Goal: Task Accomplishment & Management: Use online tool/utility

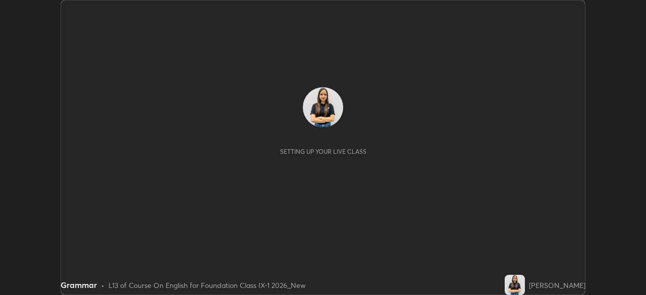
scroll to position [295, 645]
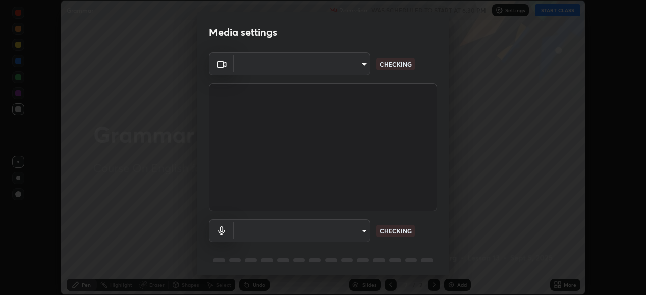
type input "192ca90c523cfdd937e4a0725d4108824b1e1e1832b9bb322643ae2a7bf66a5a"
type input "communications"
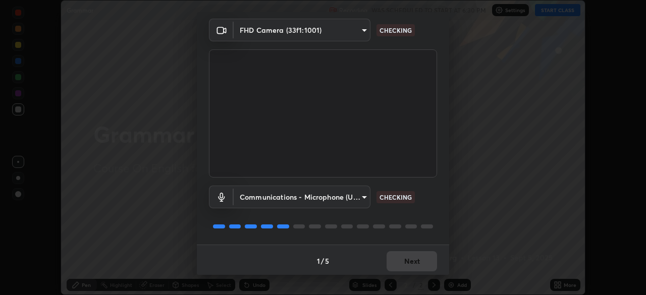
scroll to position [36, 0]
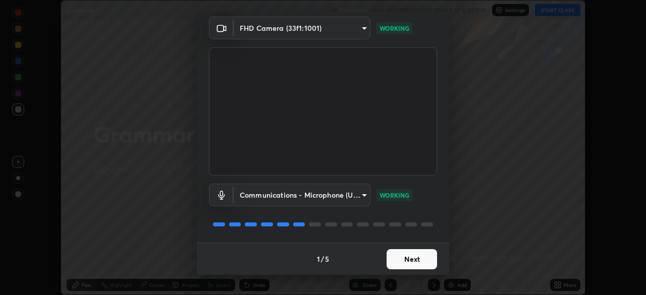
click at [418, 259] on button "Next" at bounding box center [412, 259] width 50 height 20
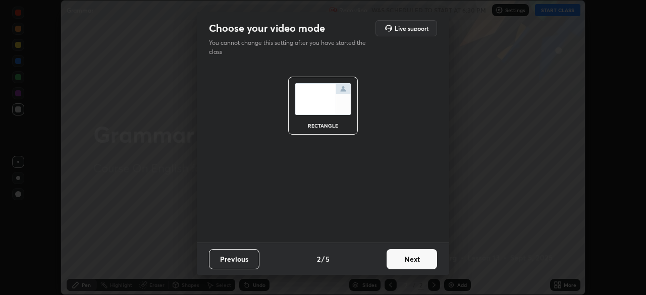
scroll to position [0, 0]
click at [418, 261] on button "Next" at bounding box center [412, 259] width 50 height 20
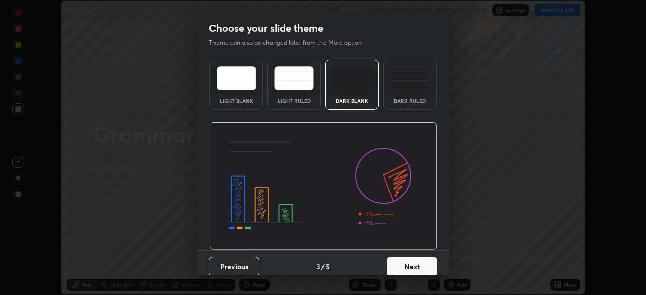
click at [417, 265] on button "Next" at bounding box center [412, 267] width 50 height 20
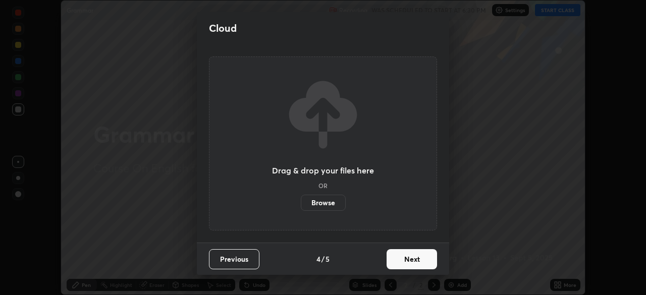
click at [416, 264] on button "Next" at bounding box center [412, 259] width 50 height 20
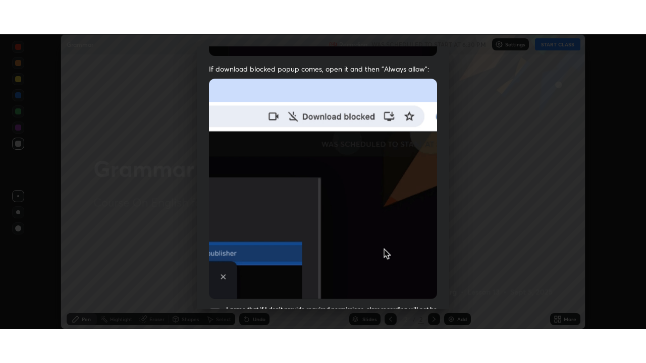
scroll to position [242, 0]
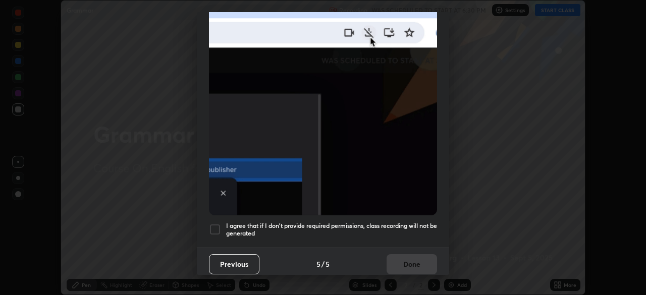
click at [341, 223] on h5 "I agree that if I don't provide required permissions, class recording will not …" at bounding box center [331, 230] width 211 height 16
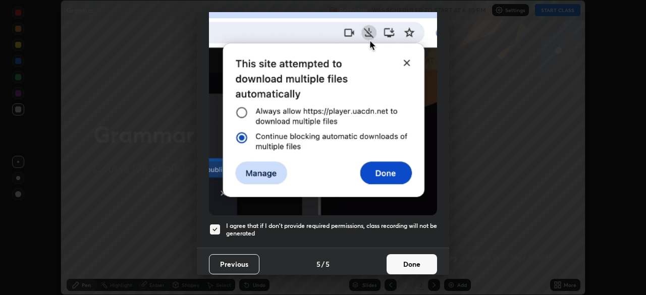
click at [401, 266] on button "Done" at bounding box center [412, 264] width 50 height 20
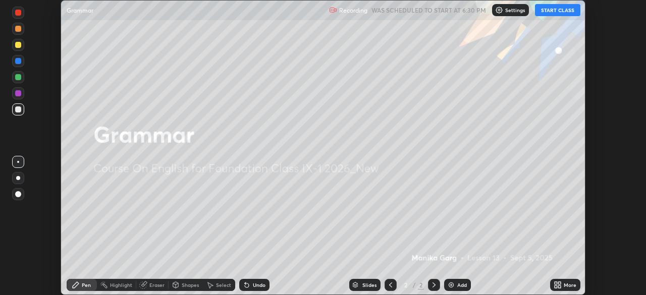
click at [545, 12] on button "START CLASS" at bounding box center [557, 10] width 45 height 12
click at [556, 283] on icon at bounding box center [556, 283] width 3 height 3
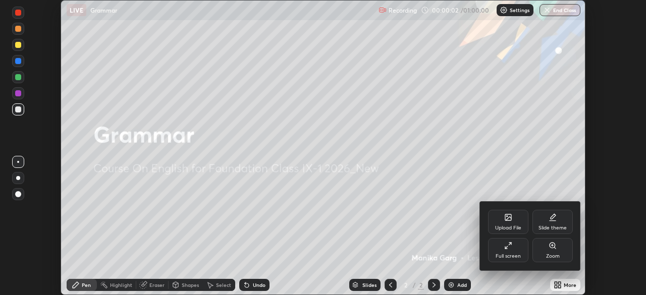
click at [512, 251] on div "Full screen" at bounding box center [508, 250] width 40 height 24
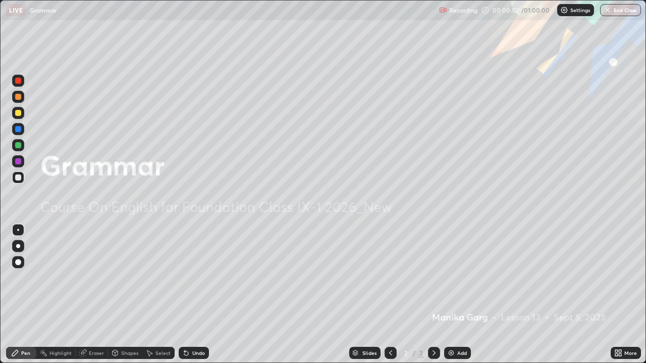
scroll to position [363, 646]
click at [457, 295] on div "Add" at bounding box center [462, 353] width 10 height 5
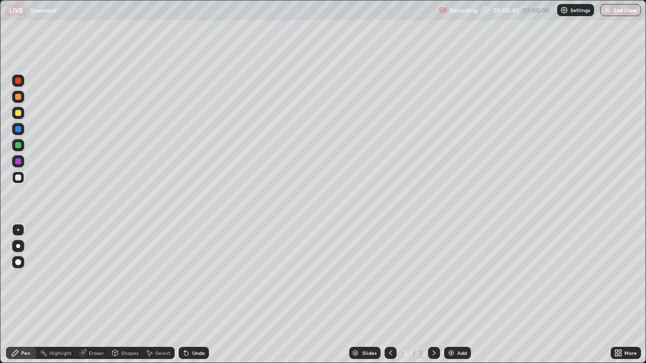
click at [105, 295] on div "Eraser" at bounding box center [92, 353] width 32 height 12
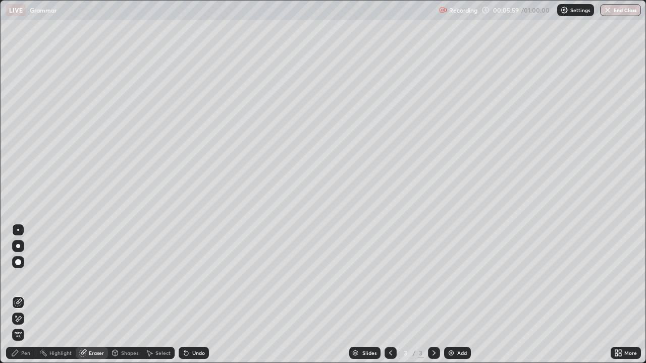
click at [27, 295] on div "Pen" at bounding box center [25, 353] width 9 height 5
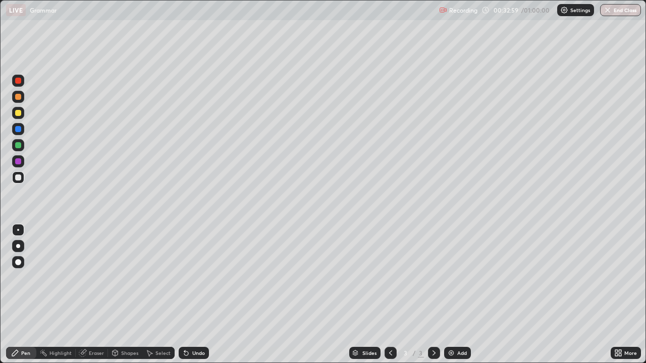
click at [622, 14] on button "End Class" at bounding box center [620, 10] width 41 height 12
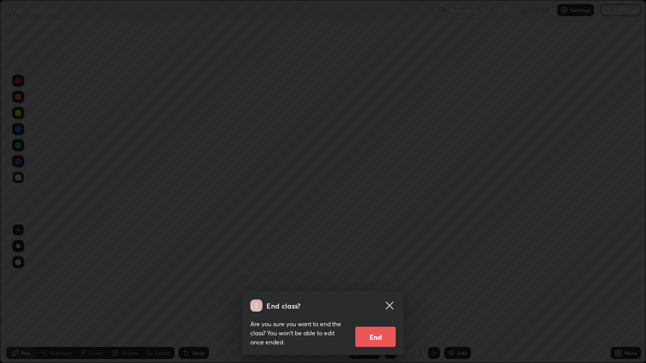
click at [385, 295] on button "End" at bounding box center [375, 337] width 40 height 20
